Goal: Task Accomplishment & Management: Manage account settings

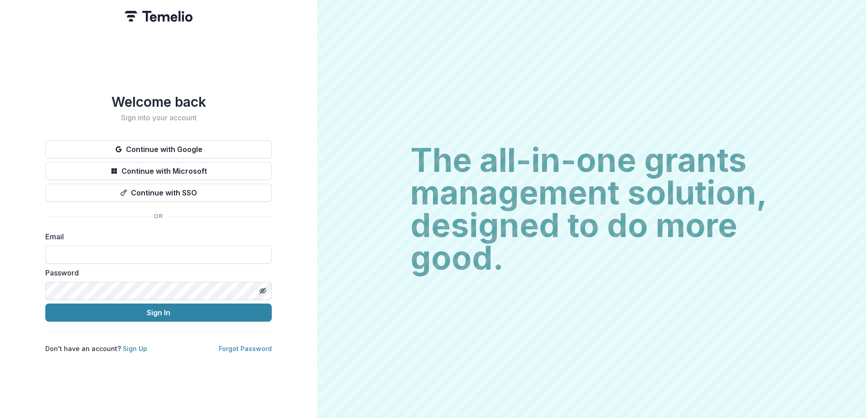
click at [229, 145] on button "Continue with Google" at bounding box center [158, 149] width 226 height 18
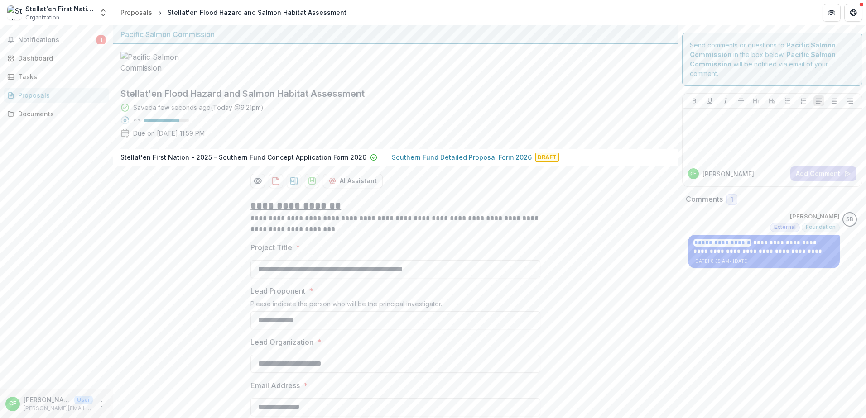
click at [103, 406] on icon "More" at bounding box center [101, 404] width 7 height 7
click at [153, 405] on button "Logout" at bounding box center [161, 400] width 97 height 15
